Goal: Check status: Check status

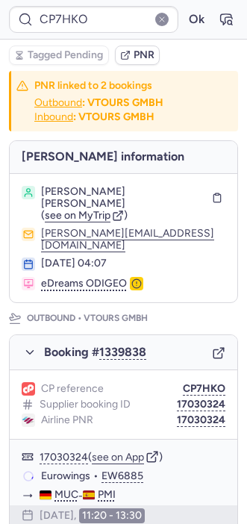
type input "CPSDJ4"
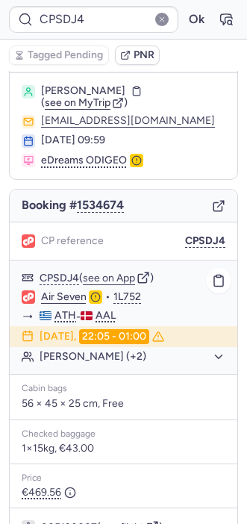
scroll to position [194, 0]
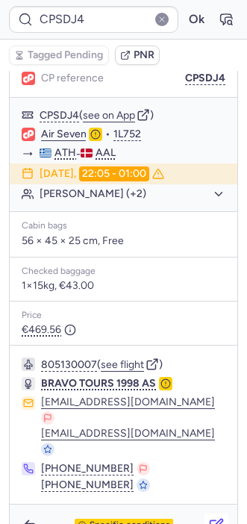
click at [213, 514] on button "button" at bounding box center [217, 526] width 24 height 24
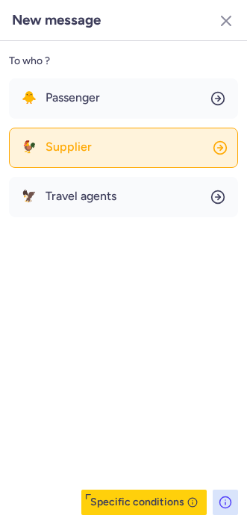
click at [100, 145] on button "🐓 Supplier" at bounding box center [123, 148] width 229 height 40
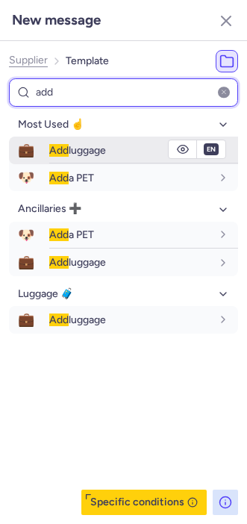
type input "add"
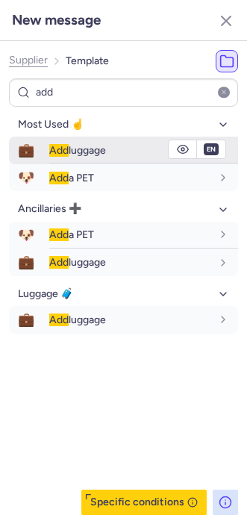
click at [57, 157] on div "Add luggage" at bounding box center [143, 150] width 189 height 26
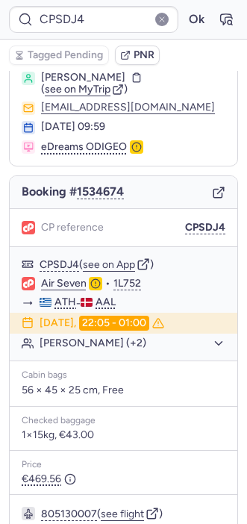
scroll to position [44, 0]
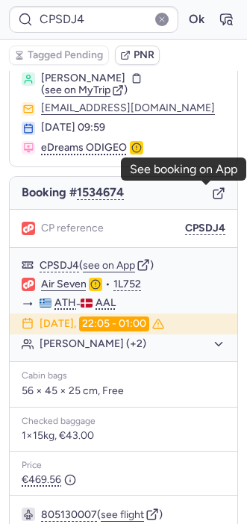
click at [212, 191] on icon "button" at bounding box center [218, 193] width 13 height 13
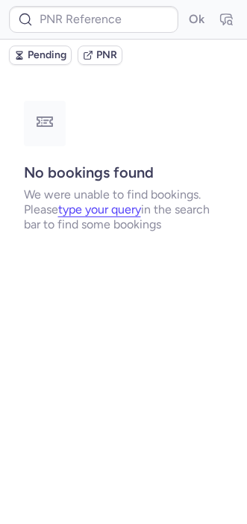
scroll to position [0, 0]
type input "CPSDJ4"
type input "DT1754390488969942"
type input "DT1750260405646151"
type input "DT1754390488969942"
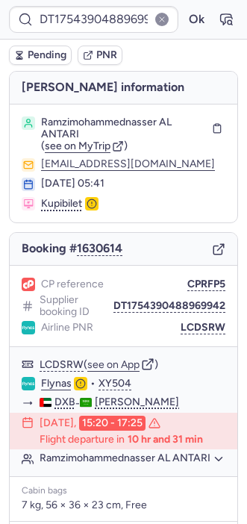
click at [208, 257] on div "Booking # 1630614" at bounding box center [124, 249] width 228 height 33
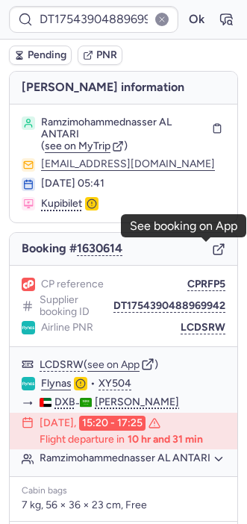
click at [218, 248] on line "button" at bounding box center [221, 247] width 6 height 6
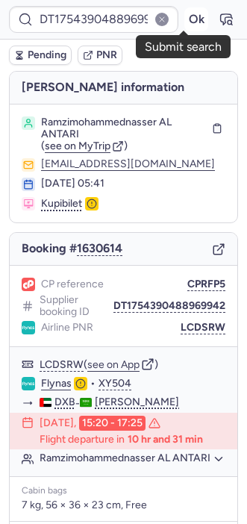
click at [194, 18] on button "Ok" at bounding box center [196, 19] width 24 height 24
